Goal: Transaction & Acquisition: Purchase product/service

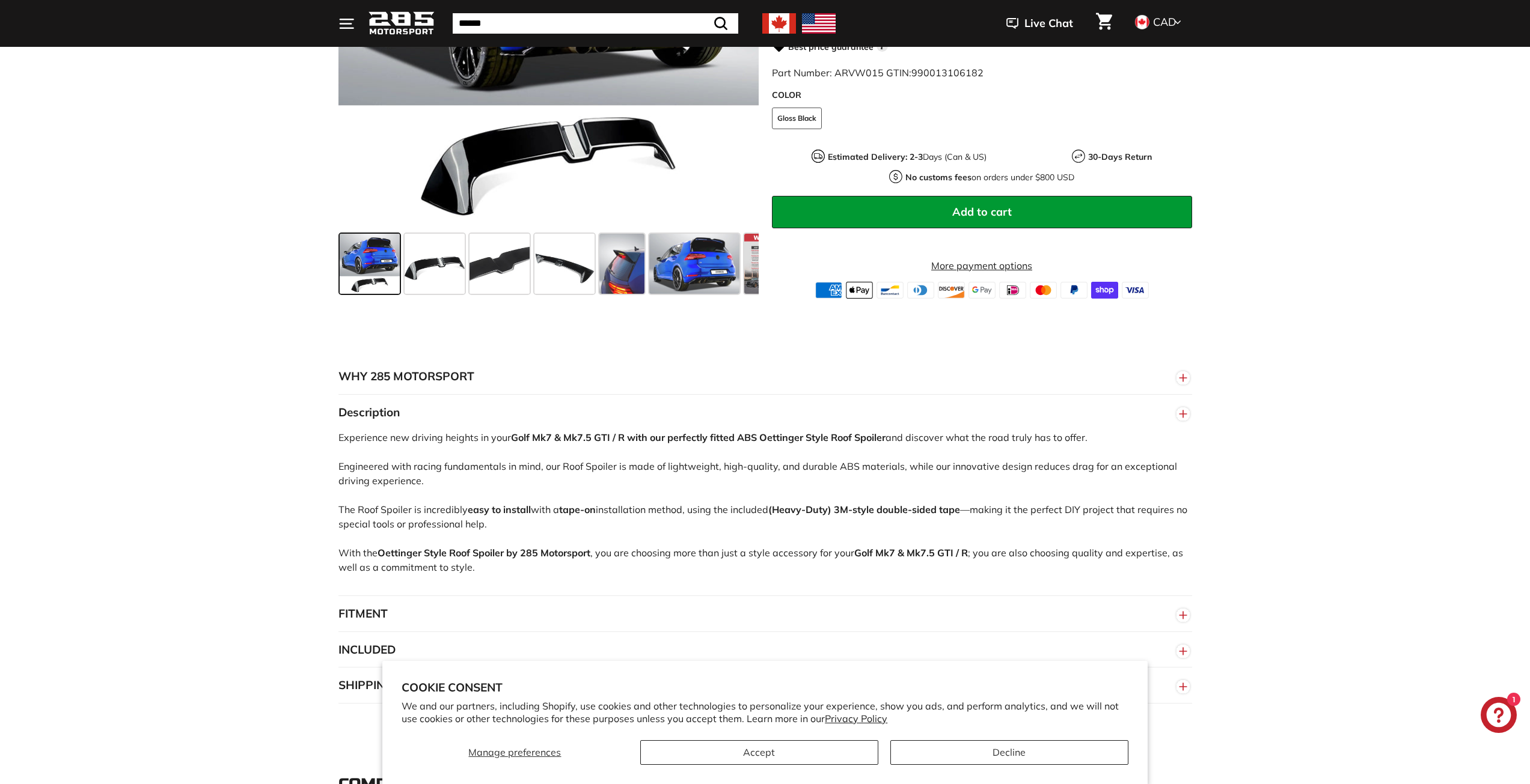
scroll to position [421, 0]
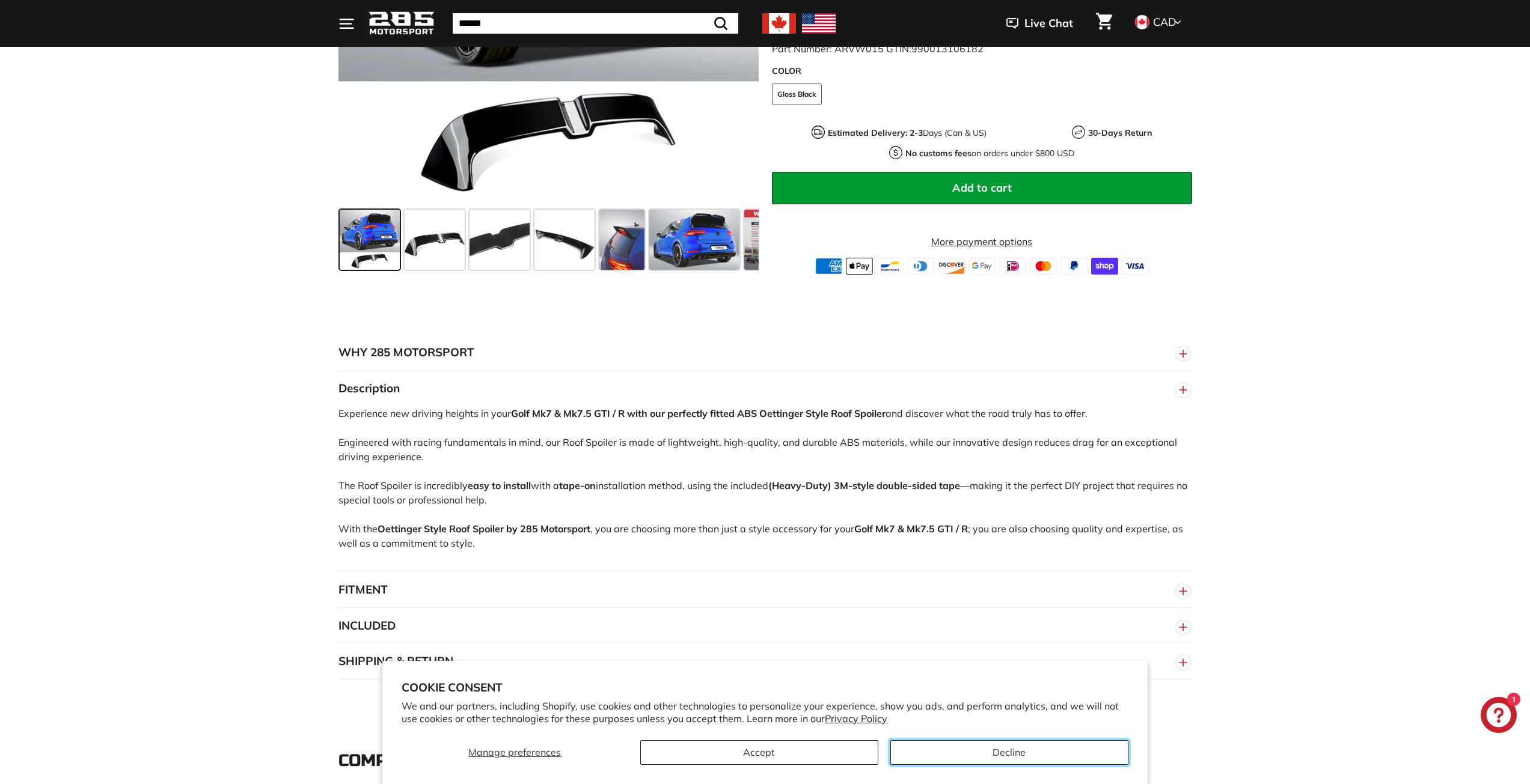
click at [958, 754] on button "Decline" at bounding box center [1009, 753] width 238 height 25
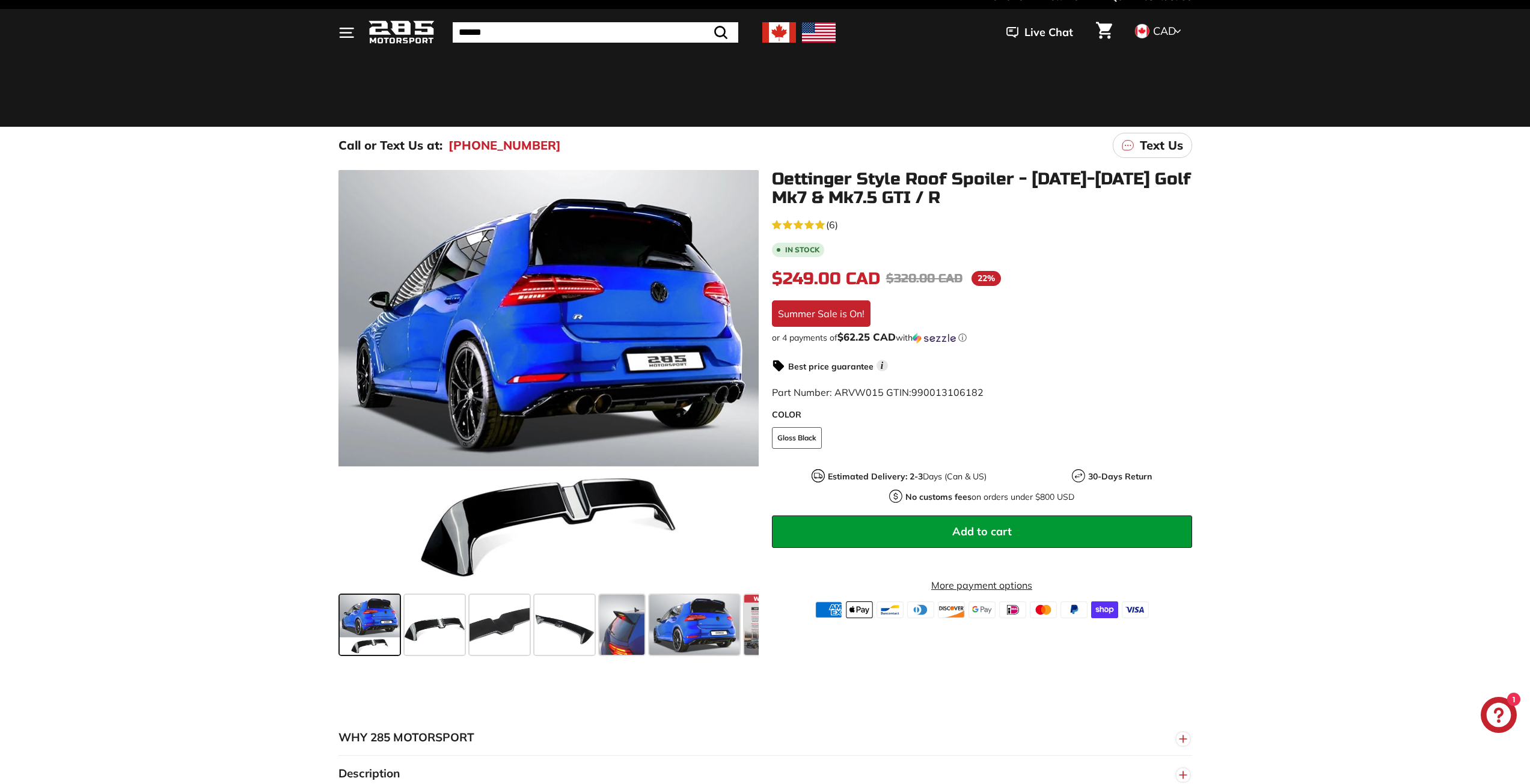
scroll to position [0, 0]
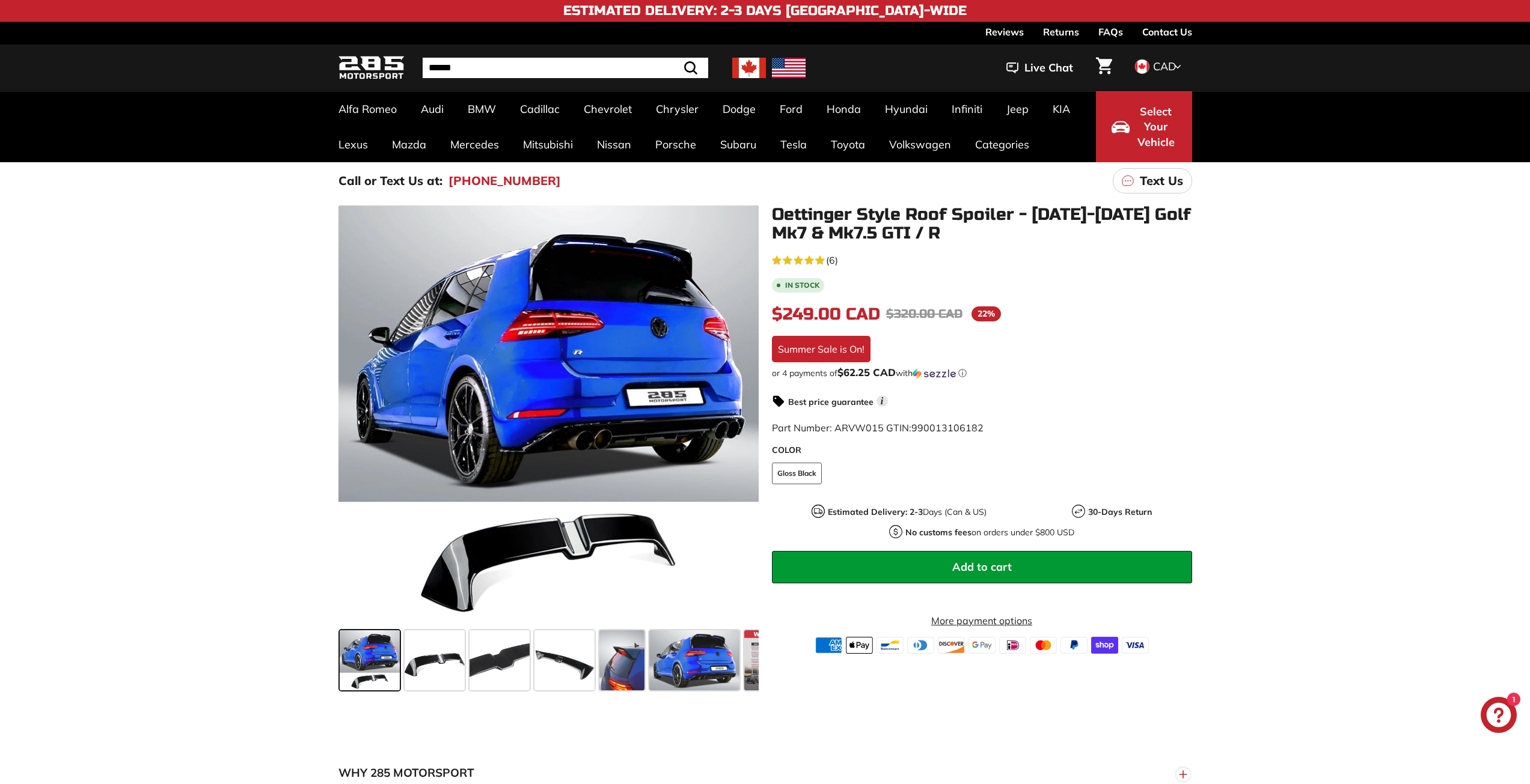
click at [1112, 33] on link "FAQs" at bounding box center [1111, 32] width 25 height 21
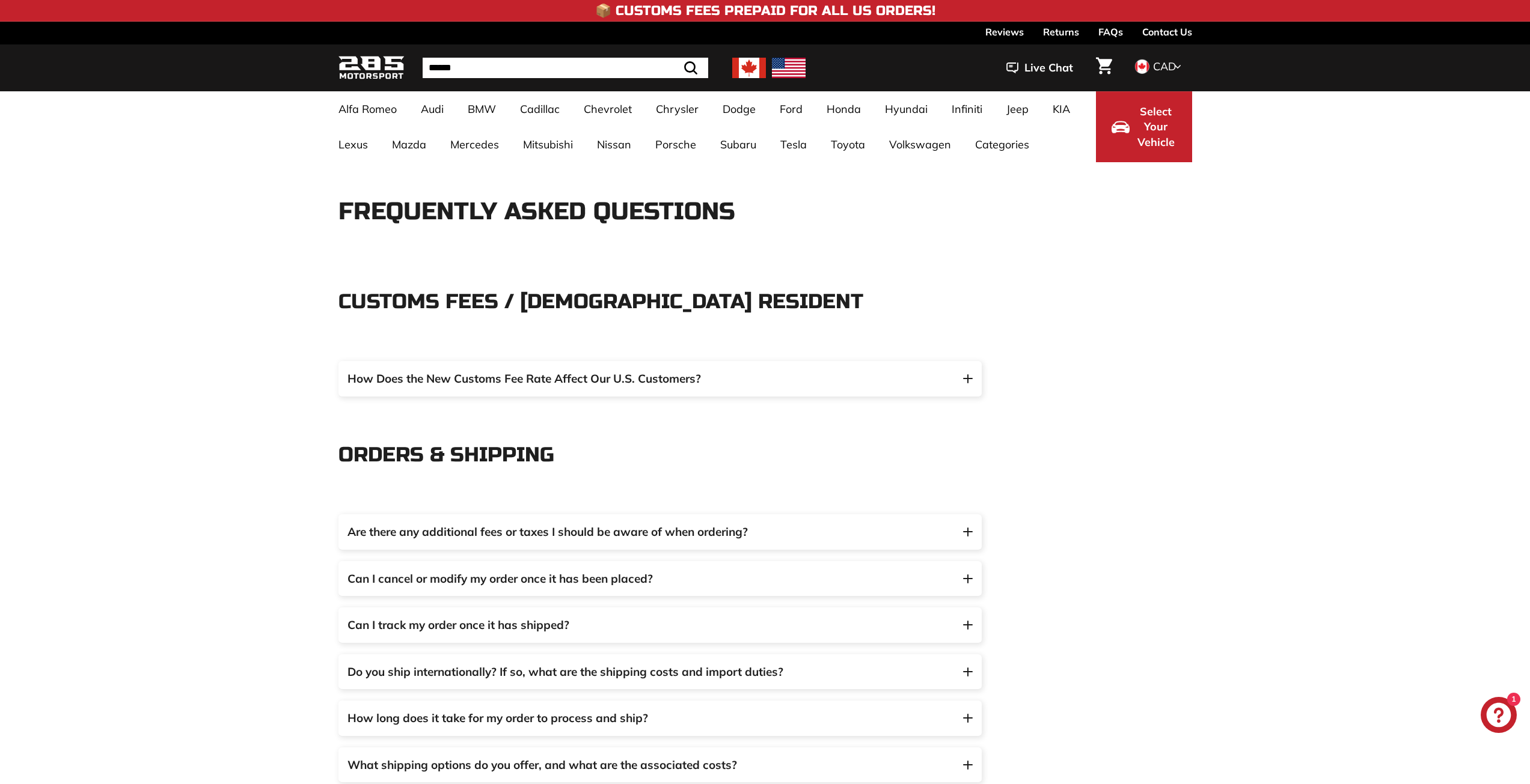
click at [1164, 30] on link "Contact Us" at bounding box center [1167, 32] width 50 height 21
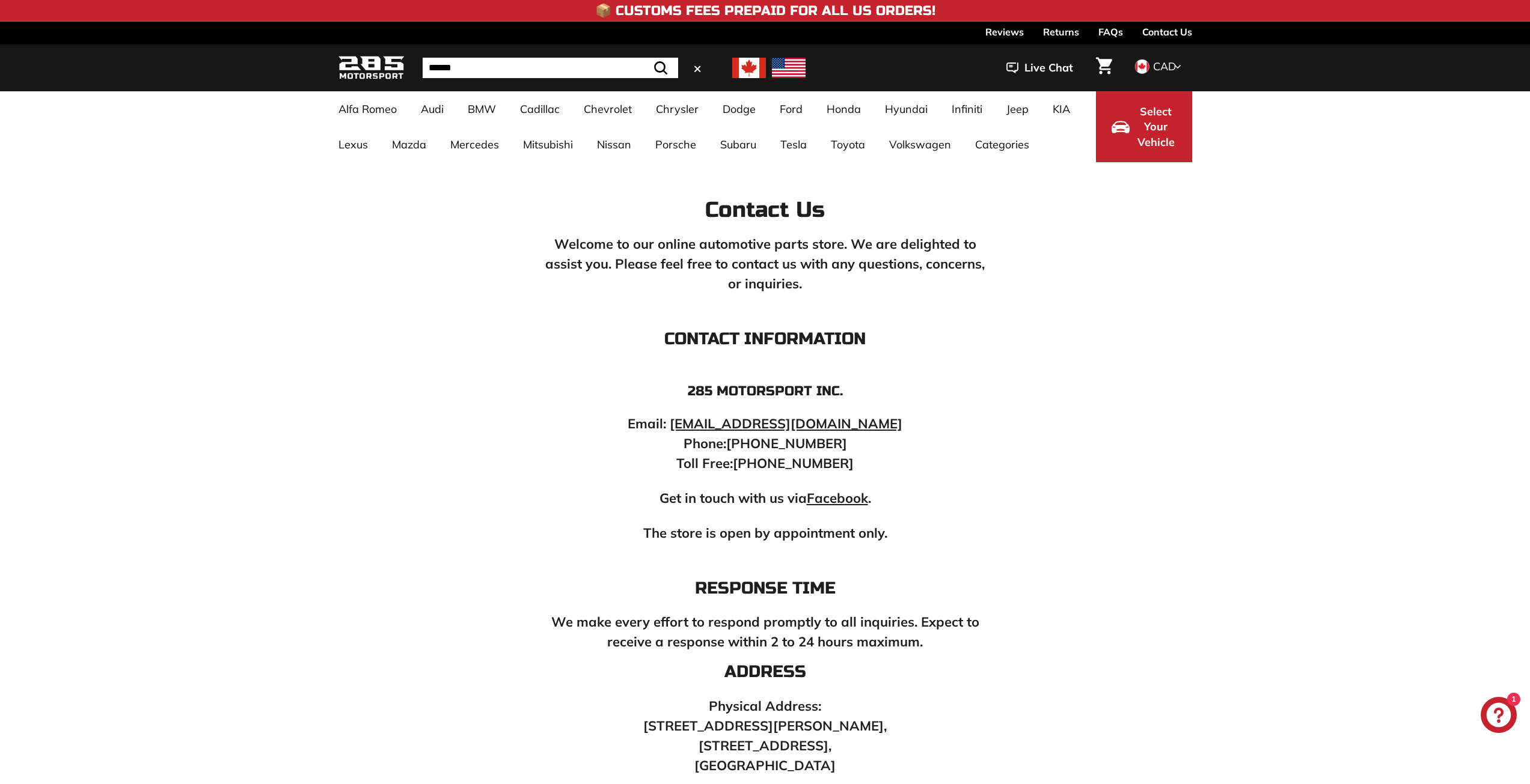
click at [592, 71] on input "Search" at bounding box center [551, 68] width 256 height 21
type input "*******"
click at [643, 58] on button ".cls-1{fill:none;stroke:#000;stroke-miterlimit:10;stroke-width:2px} Search" at bounding box center [661, 68] width 35 height 21
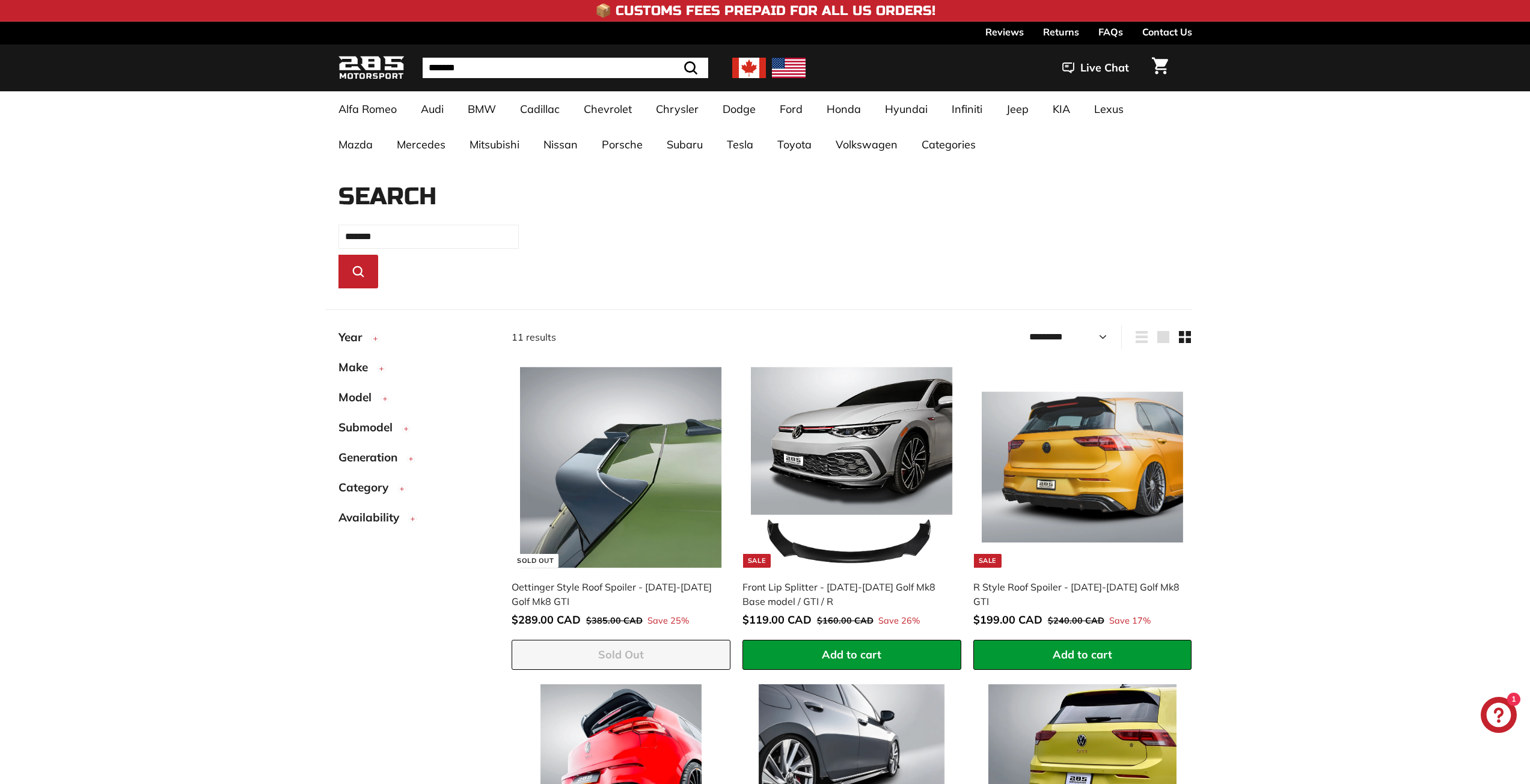
select select "*********"
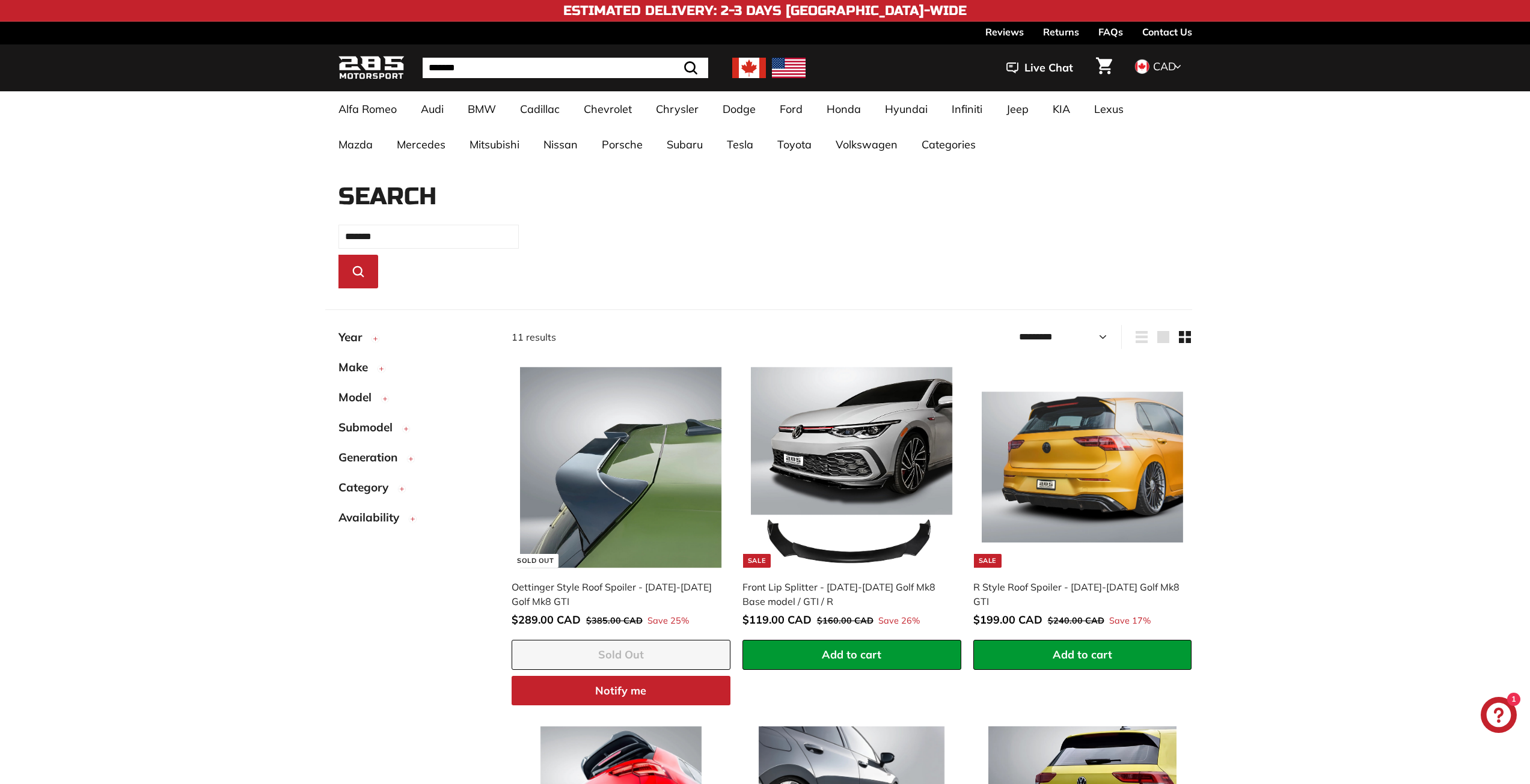
click at [401, 463] on span "Generation" at bounding box center [372, 457] width 68 height 17
click at [366, 573] on span "Mk8" at bounding box center [363, 569] width 19 height 12
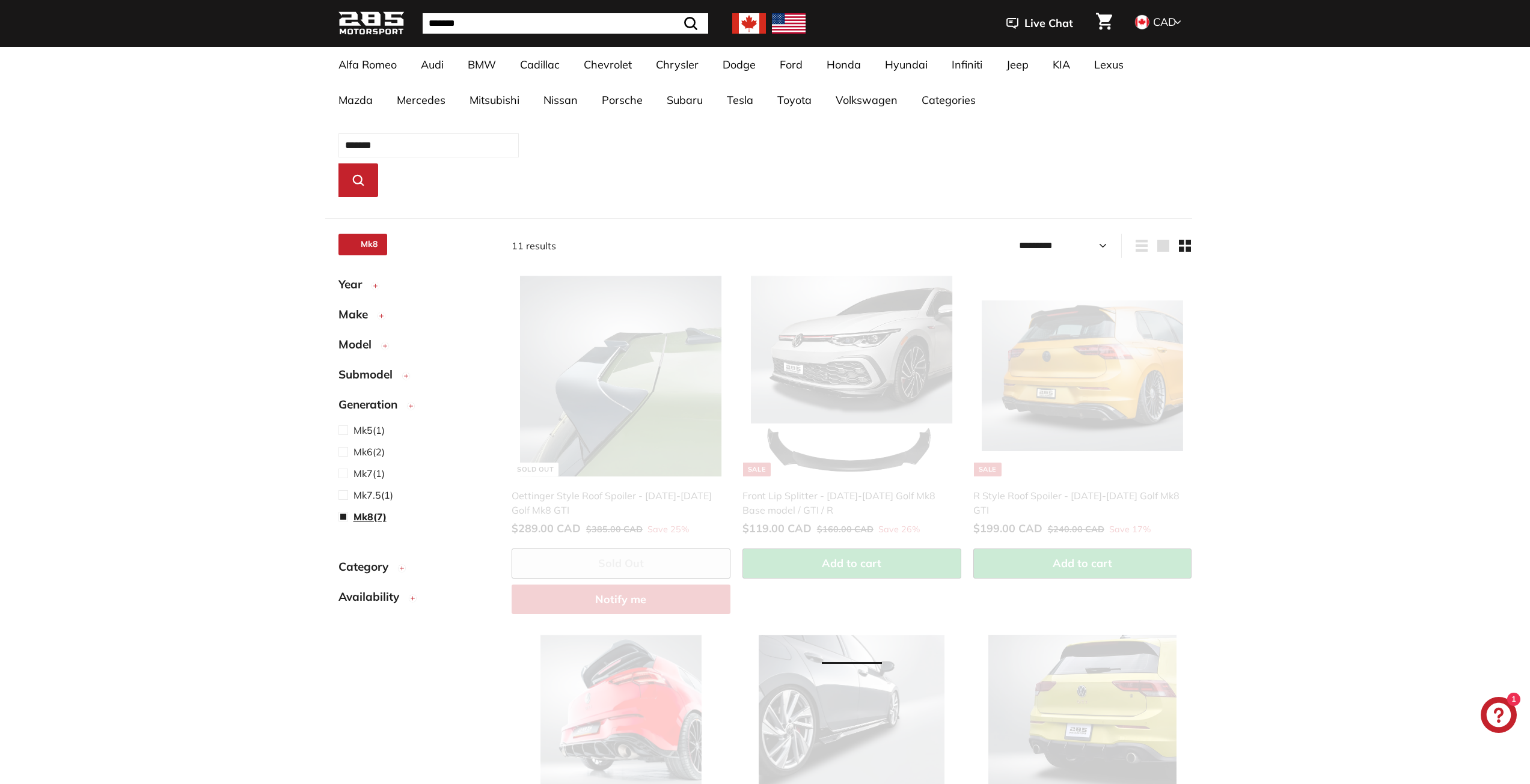
scroll to position [95, 0]
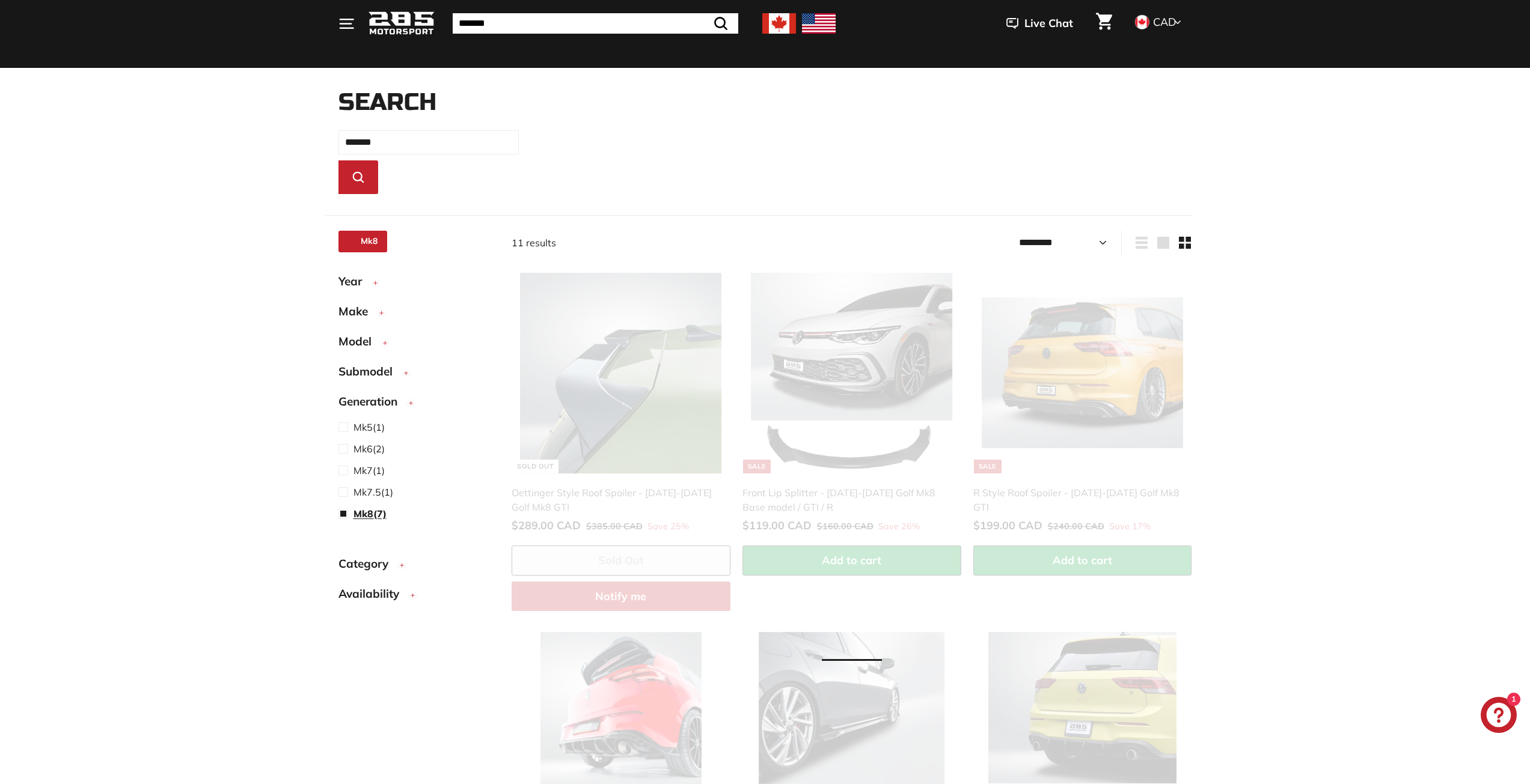
select select "*********"
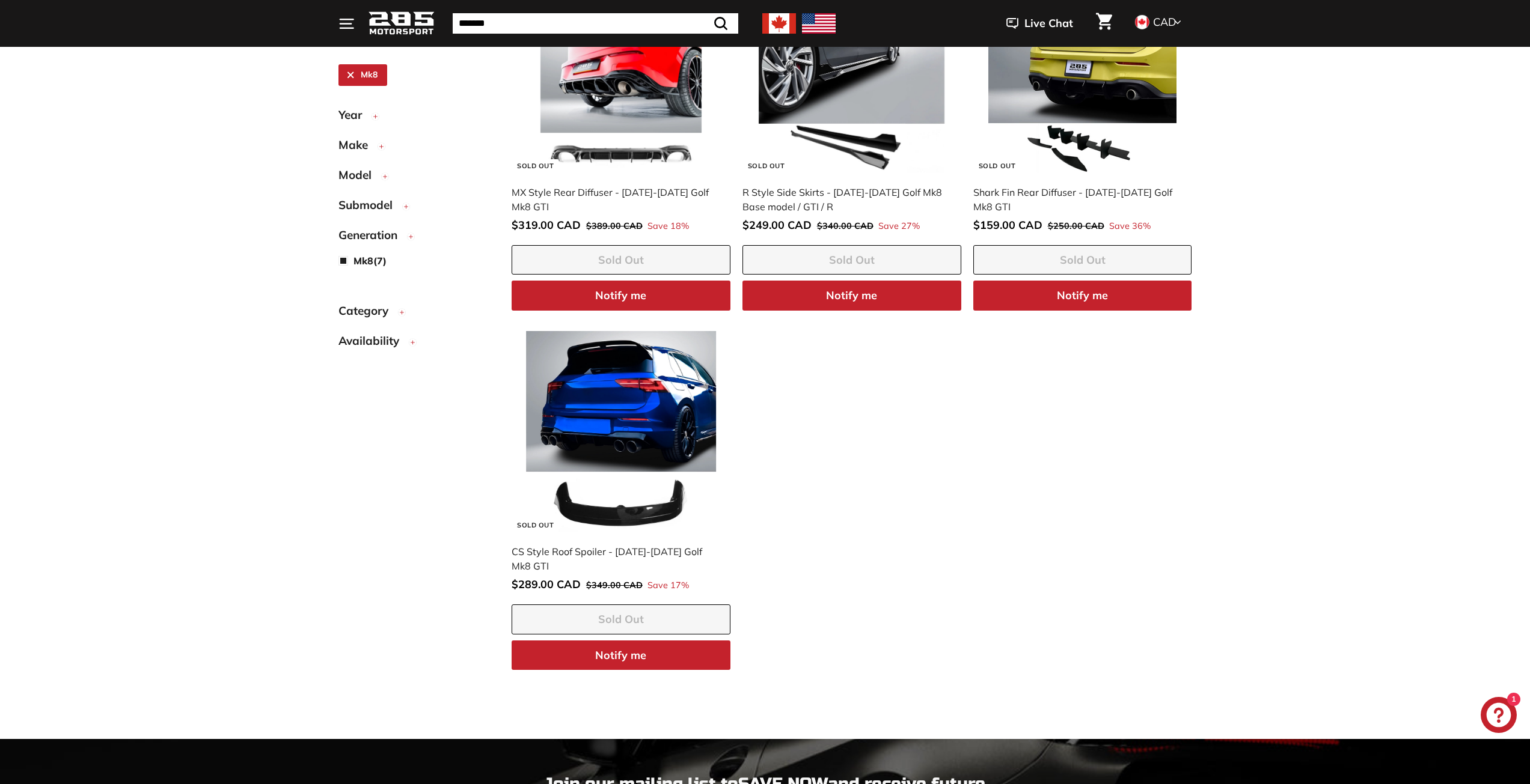
scroll to position [756, 0]
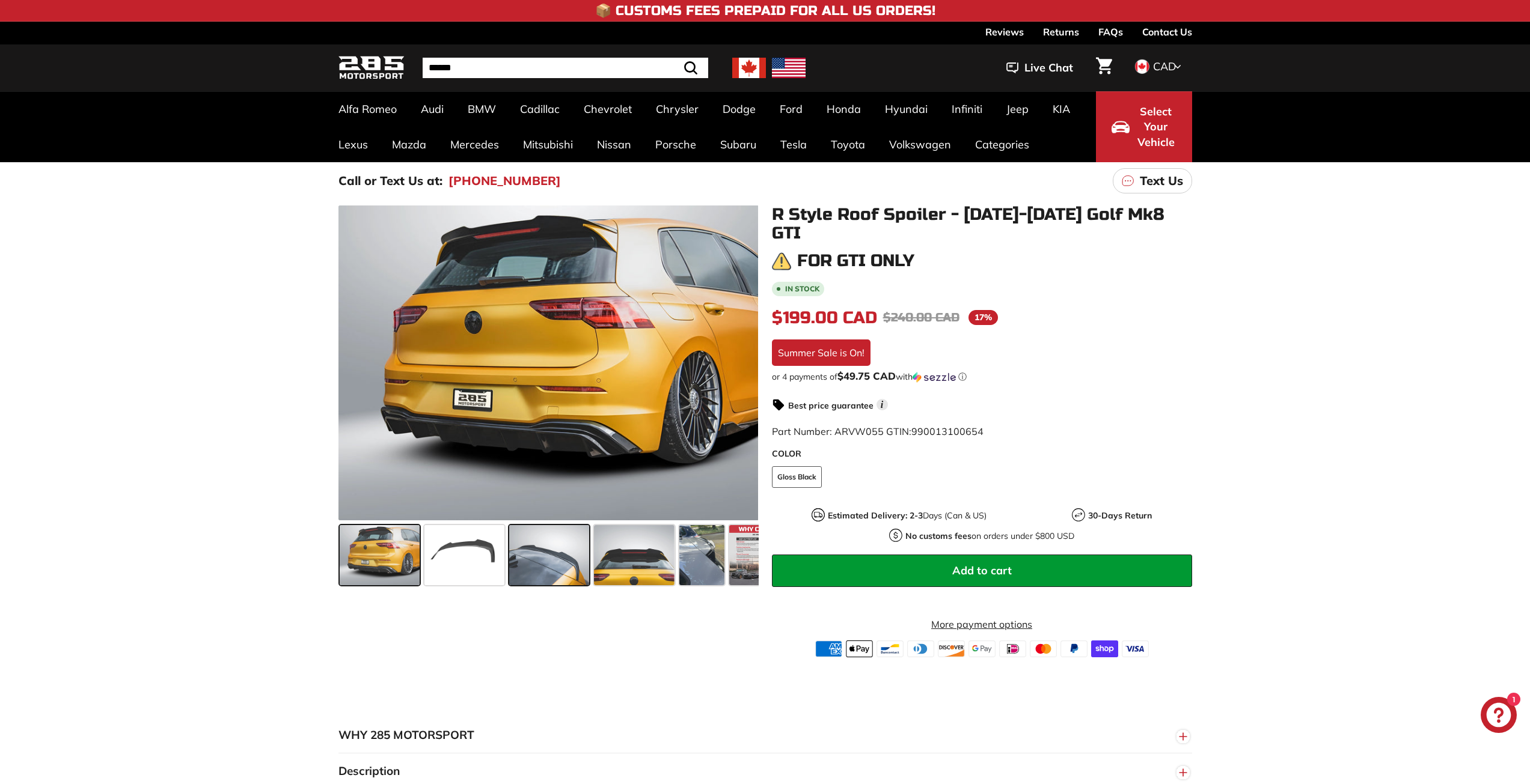
click at [574, 560] on span at bounding box center [549, 555] width 80 height 60
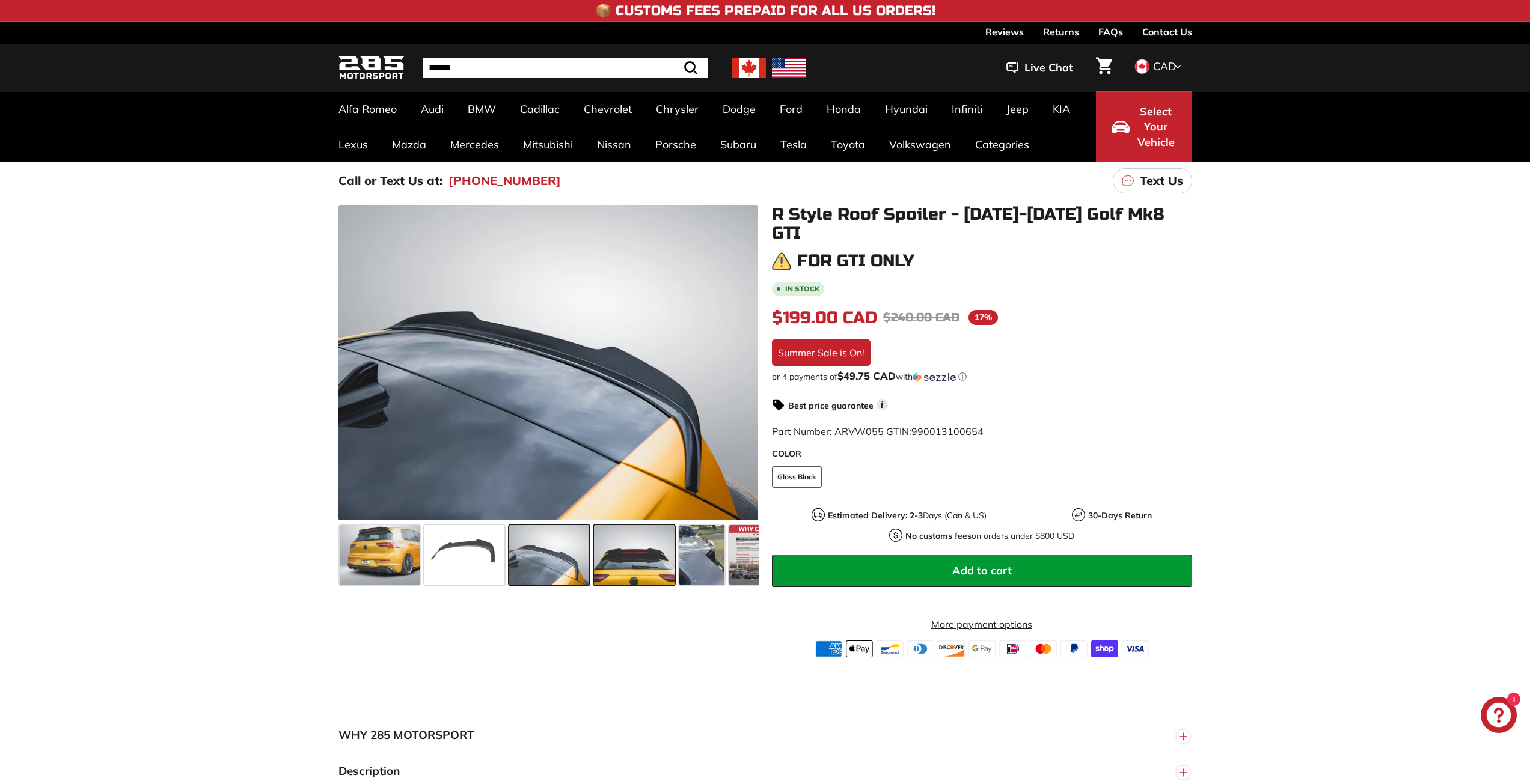
click at [654, 557] on span at bounding box center [634, 555] width 80 height 60
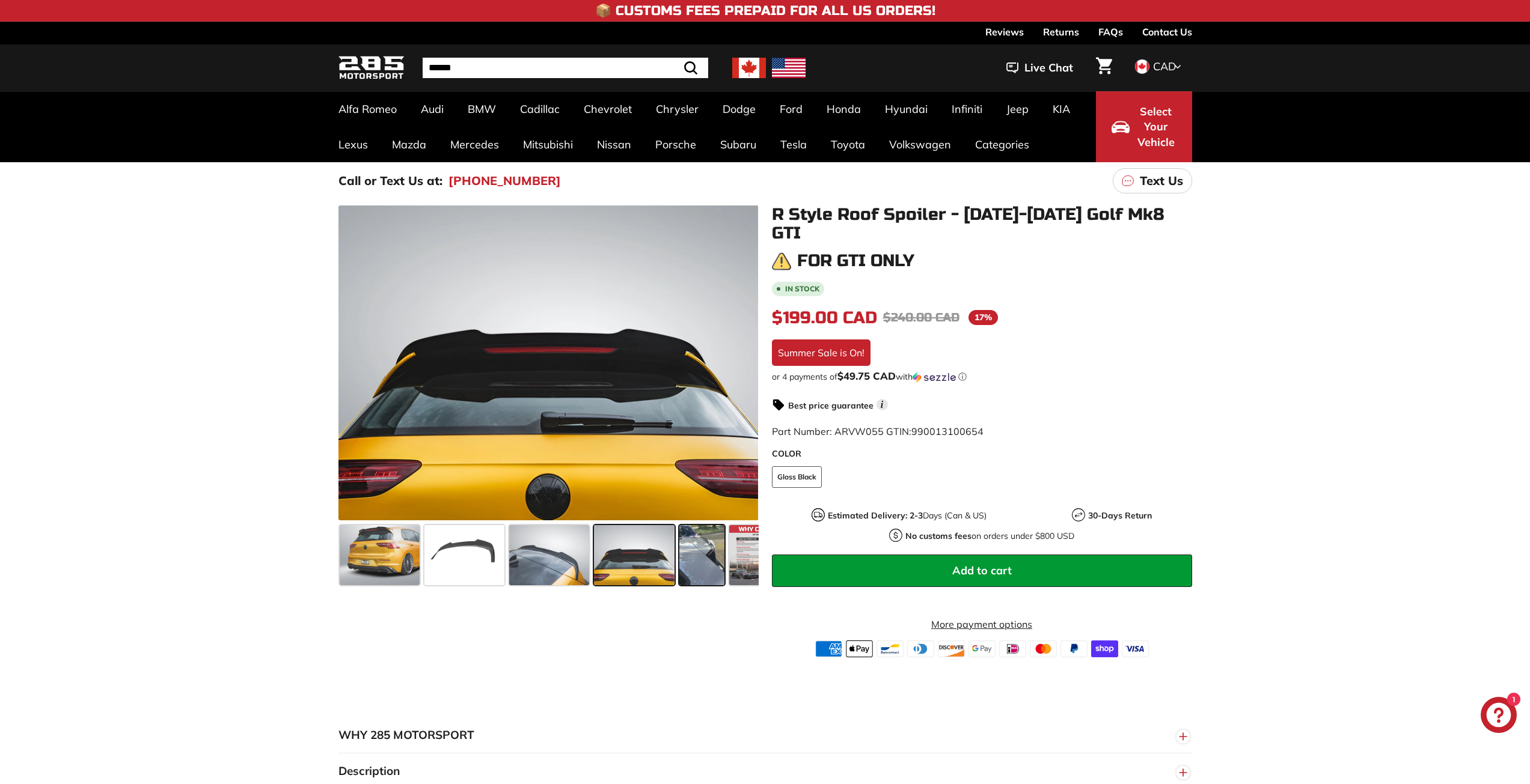
click at [708, 564] on span at bounding box center [701, 555] width 45 height 60
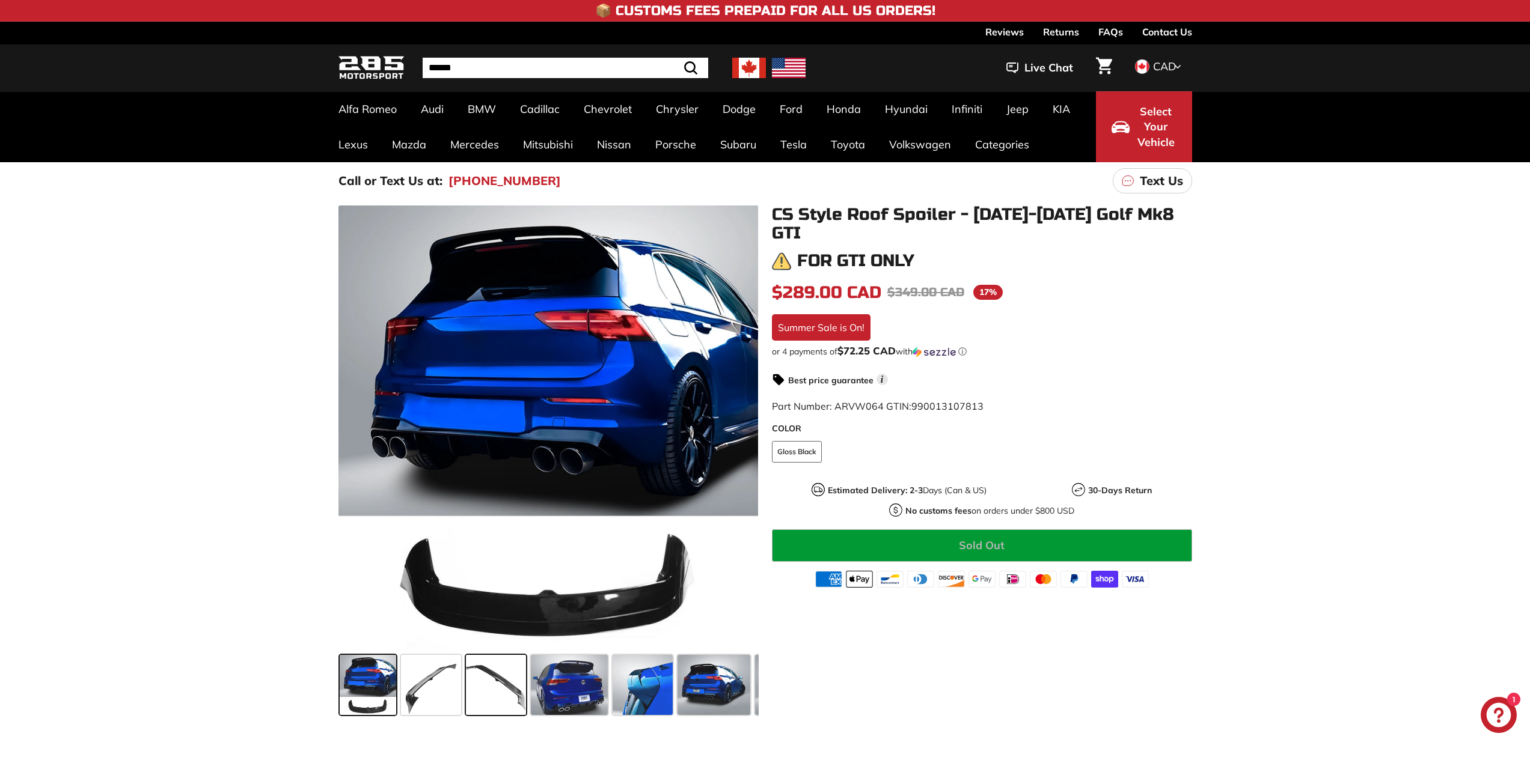
click at [511, 696] on span at bounding box center [495, 685] width 60 height 60
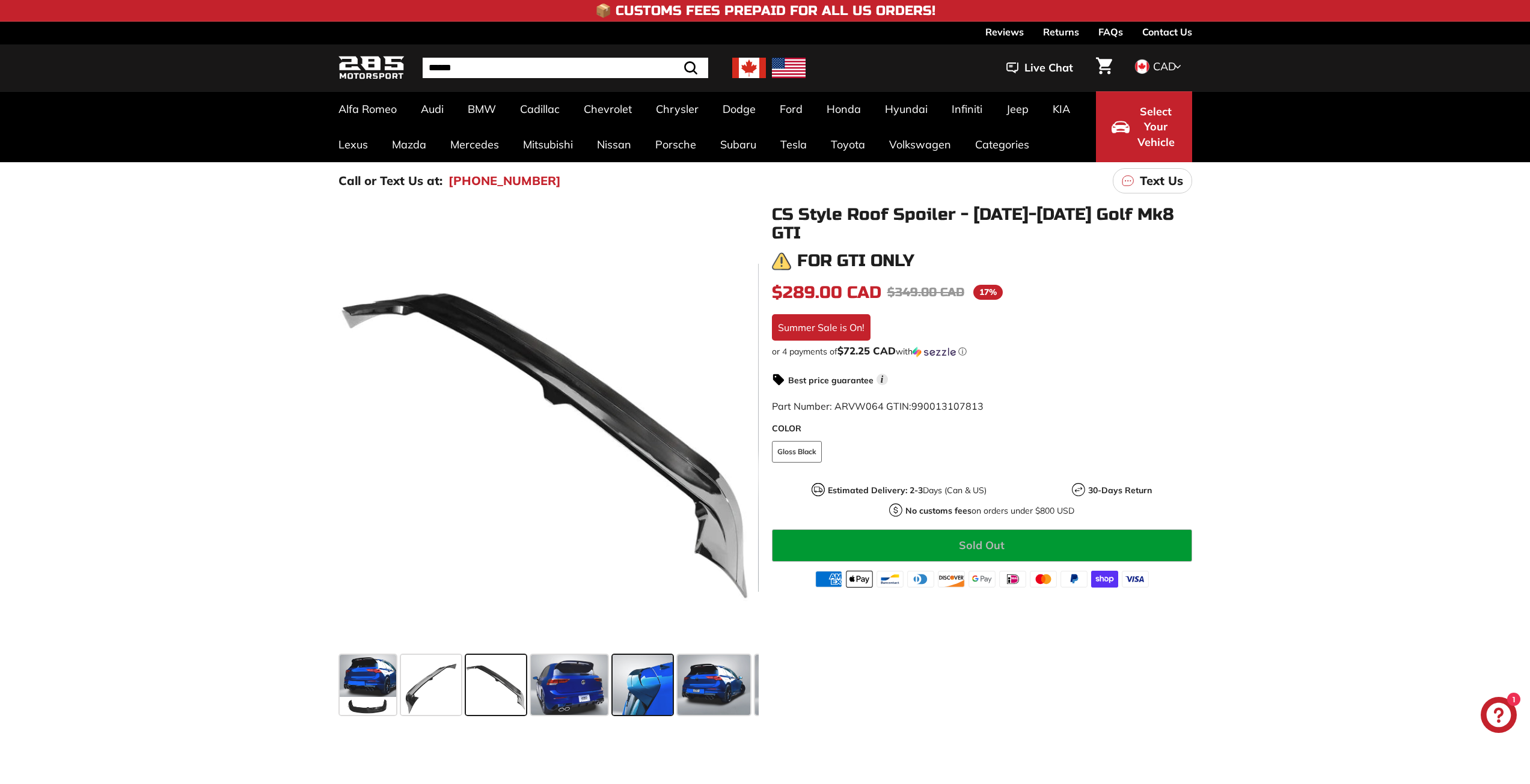
click at [663, 692] on span at bounding box center [642, 685] width 60 height 60
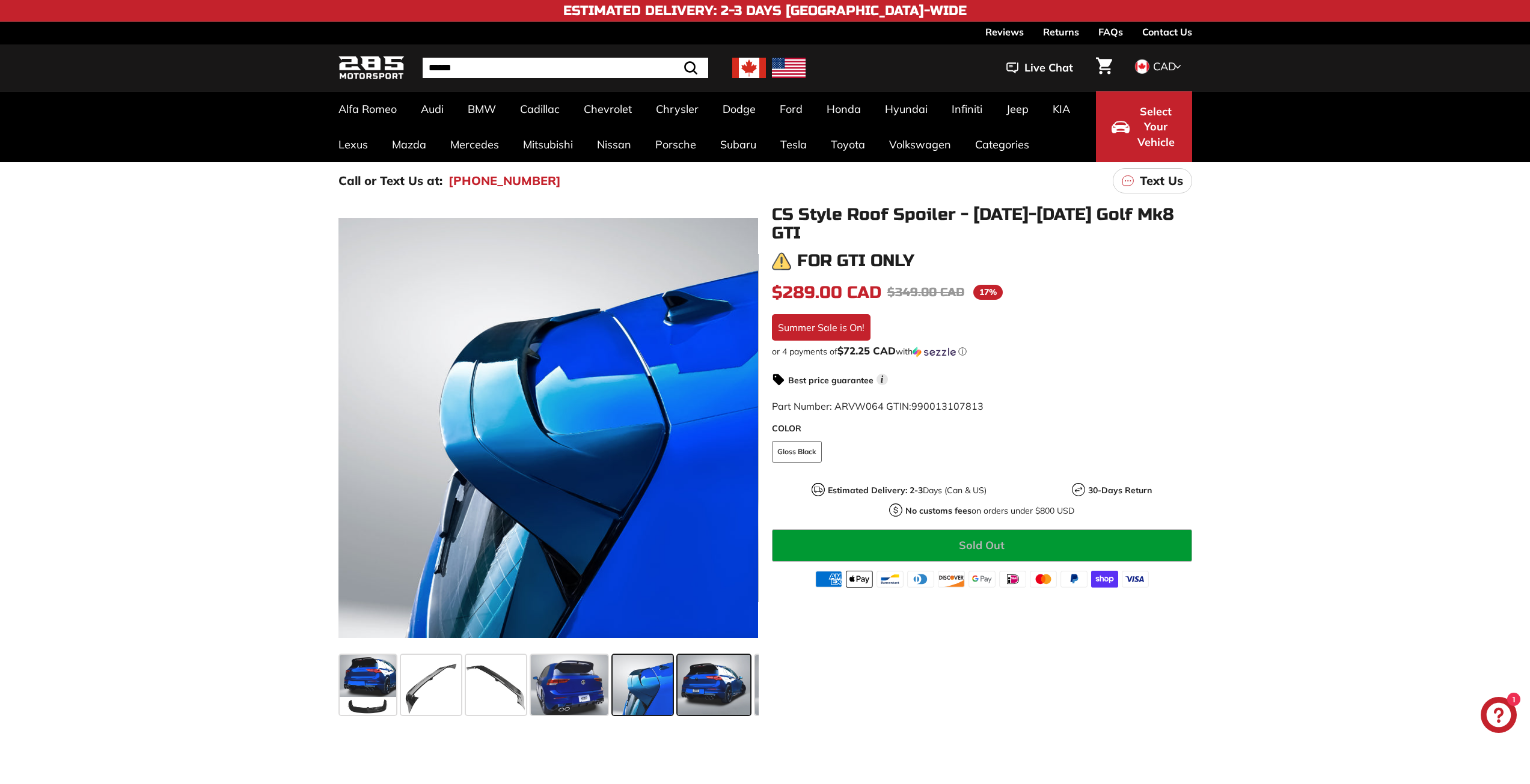
click at [716, 698] on span at bounding box center [713, 685] width 73 height 60
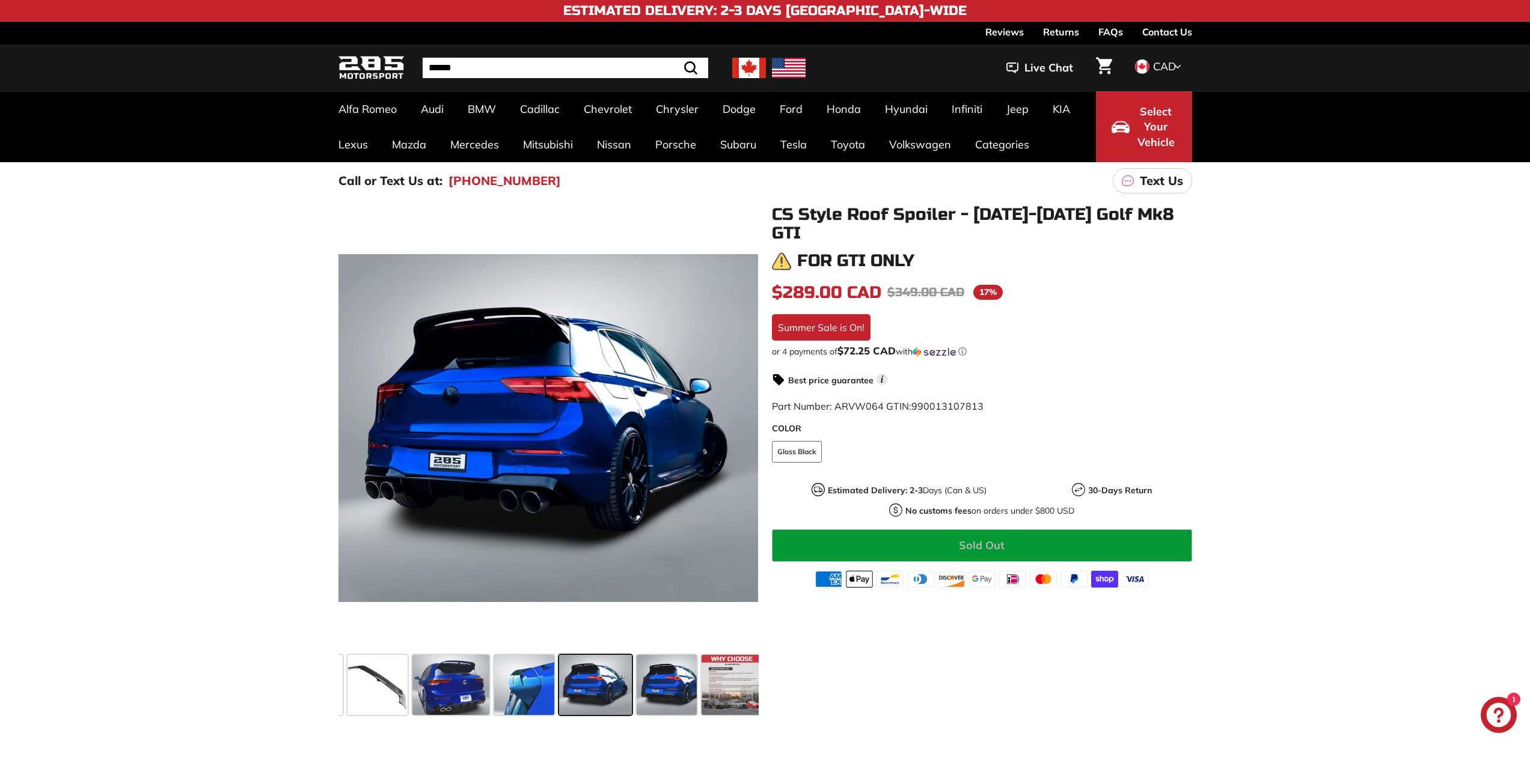
scroll to position [0, 124]
click at [521, 672] on span at bounding box center [518, 685] width 60 height 60
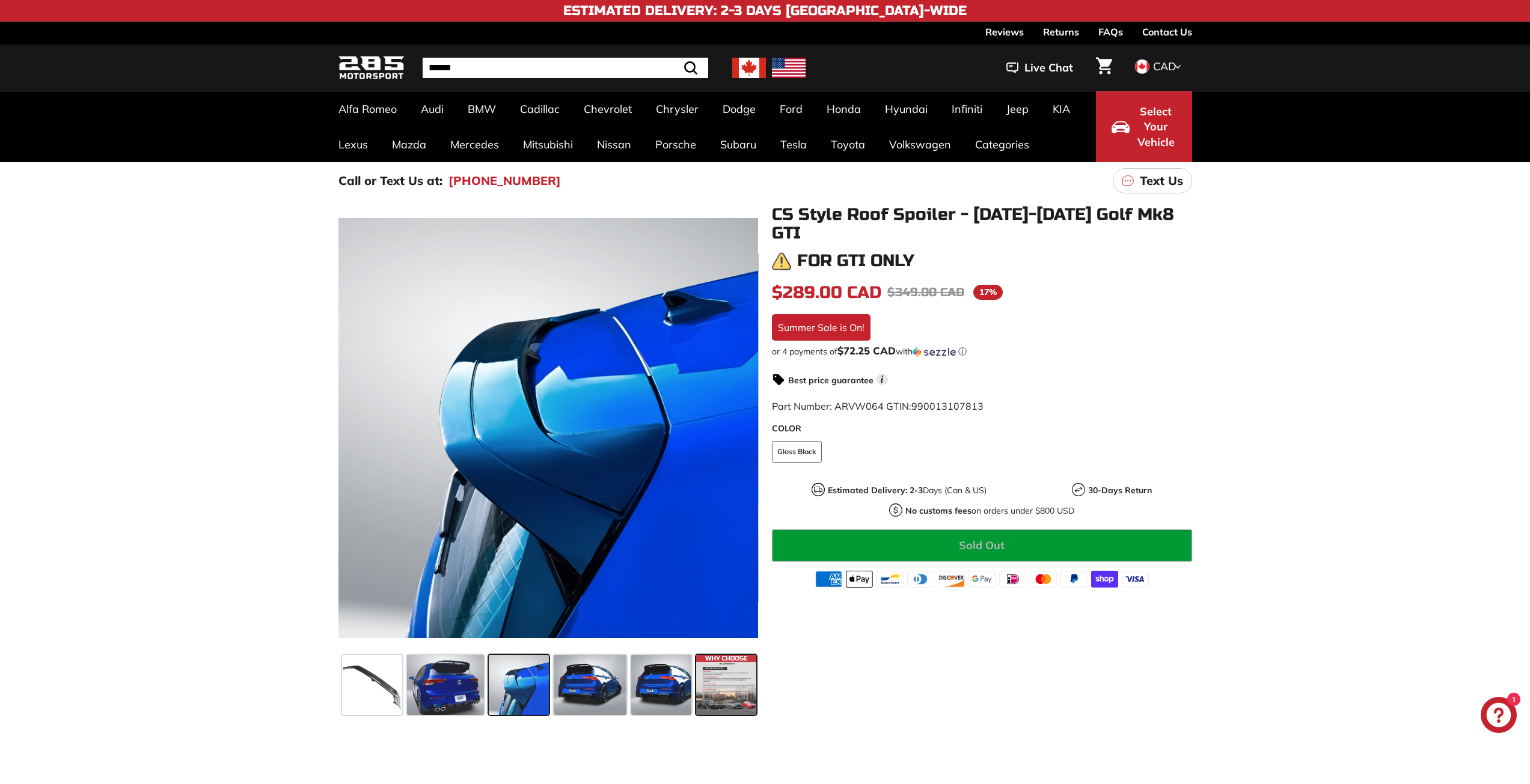
click at [707, 689] on span at bounding box center [726, 685] width 60 height 60
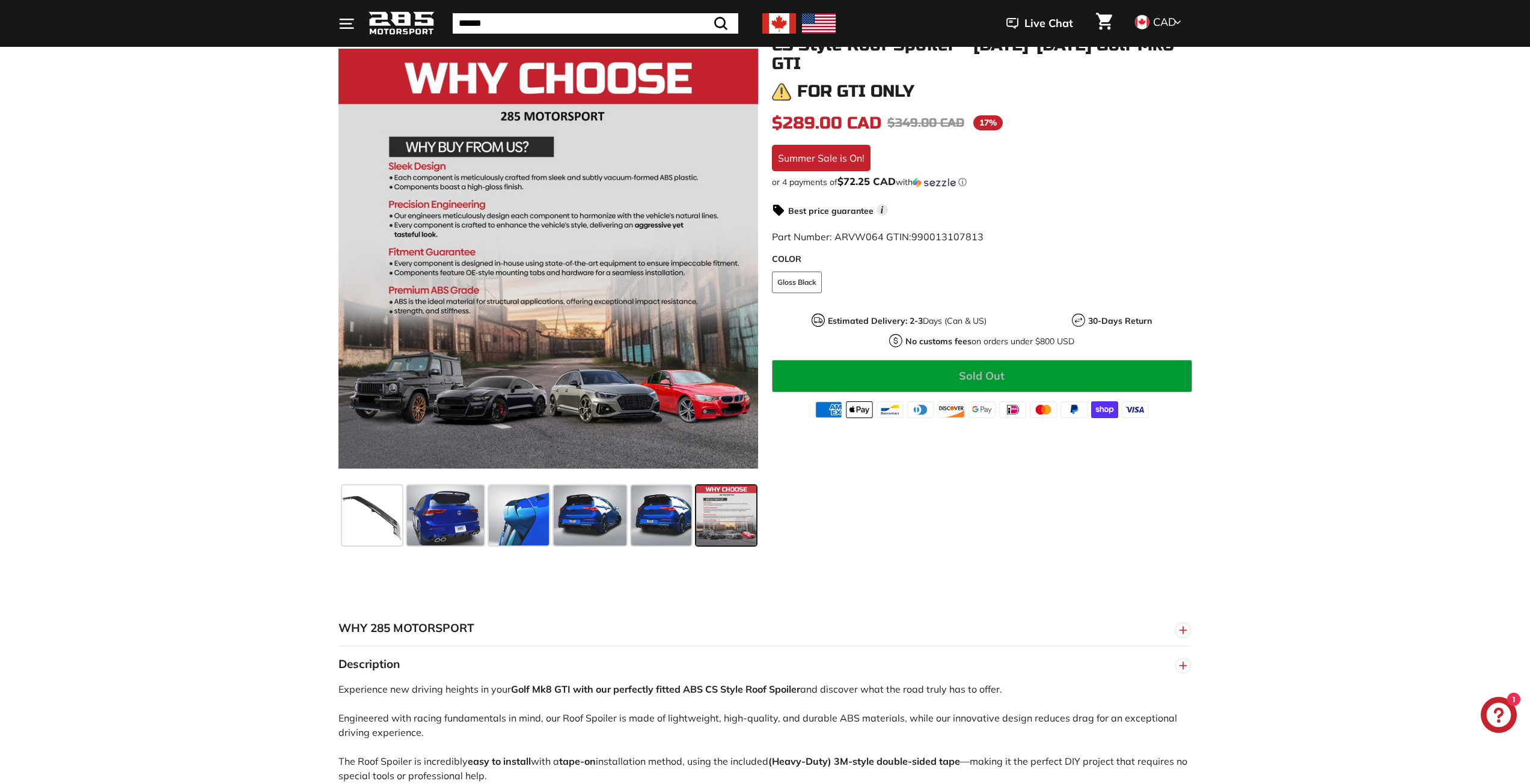
scroll to position [361, 0]
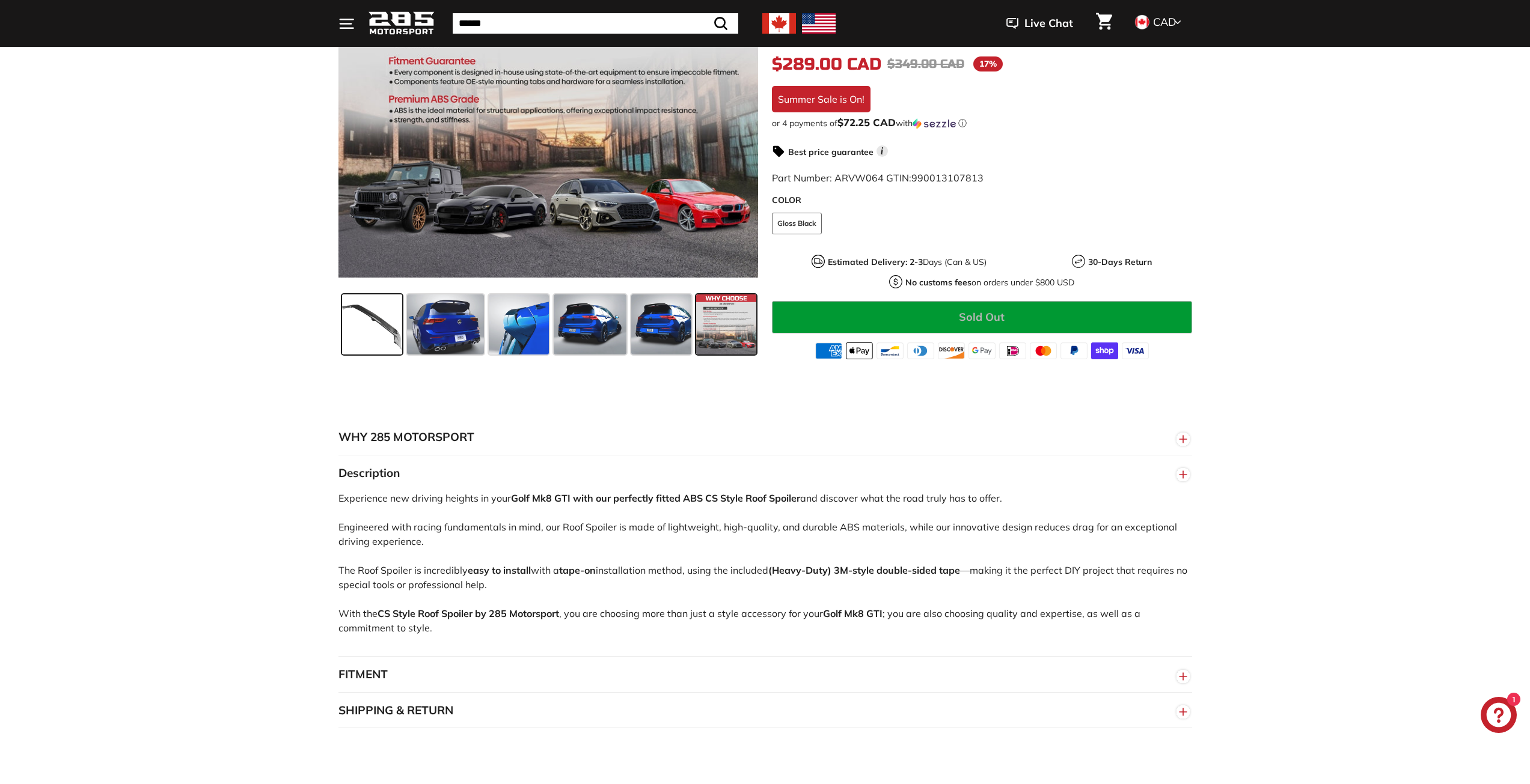
click at [388, 335] on span at bounding box center [372, 324] width 60 height 60
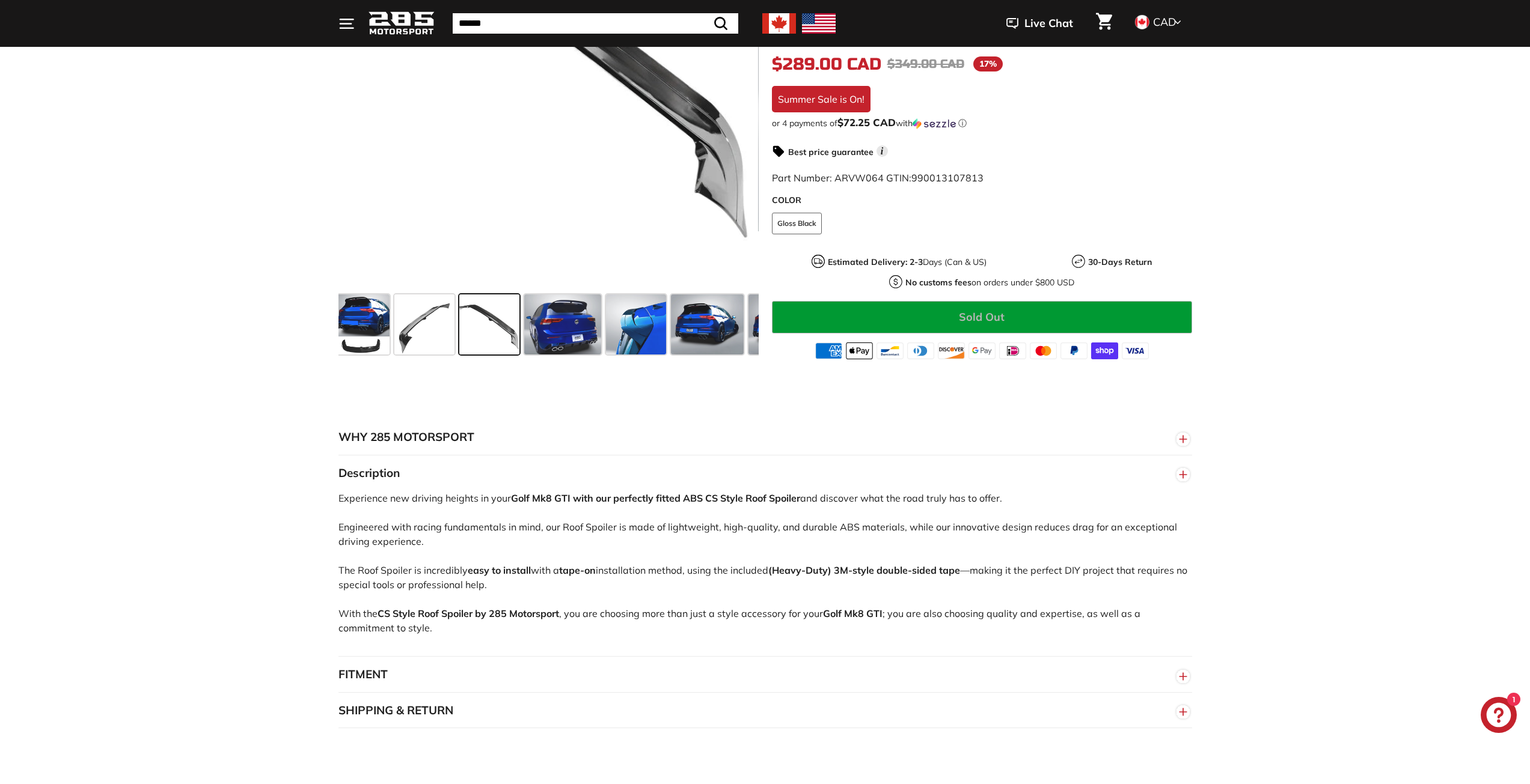
scroll to position [0, 0]
click at [355, 324] on span at bounding box center [368, 324] width 57 height 60
